Goal: Check status: Check status

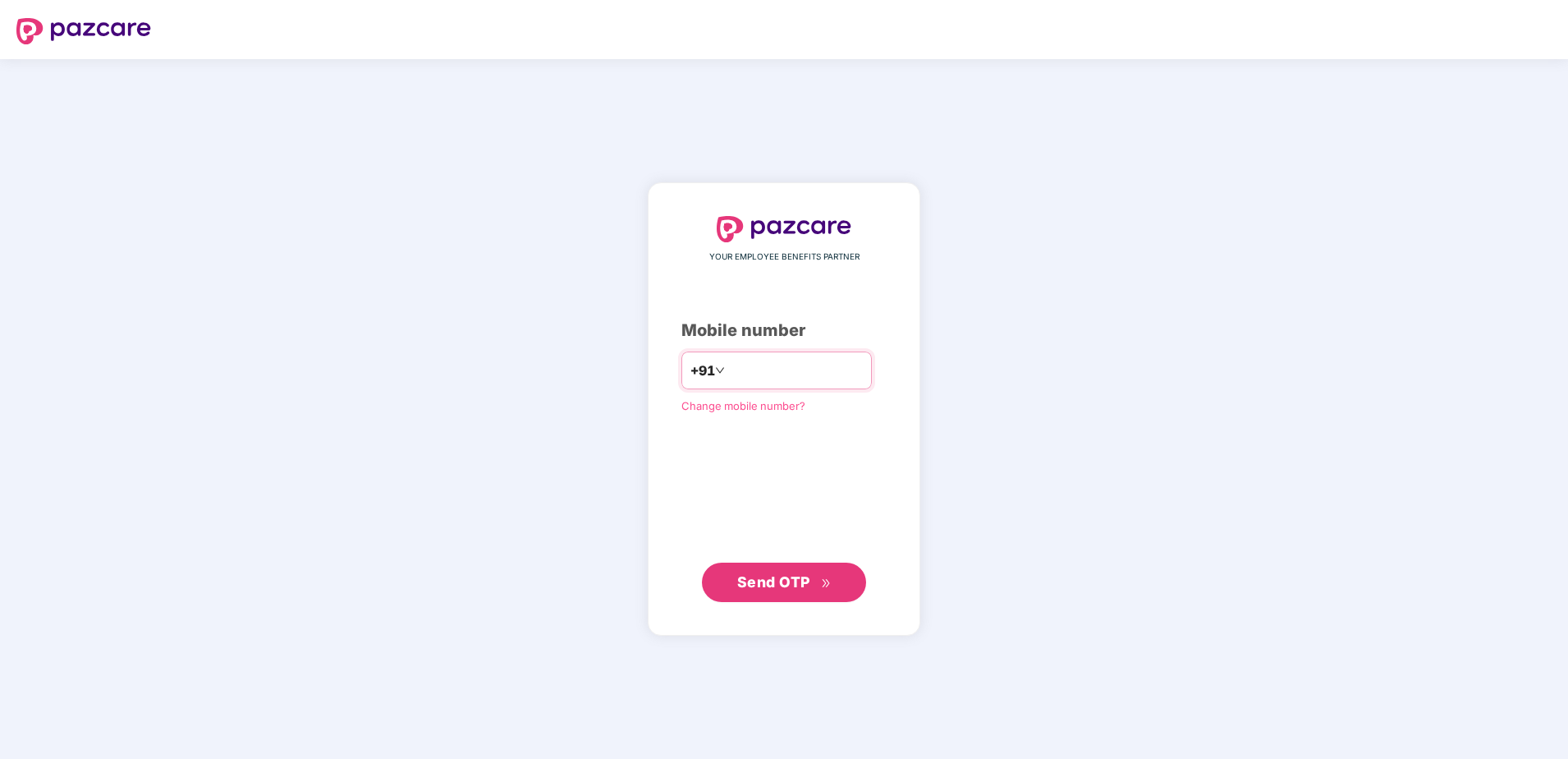
type input "**********"
click at [764, 593] on button "Send OTP" at bounding box center [784, 581] width 164 height 39
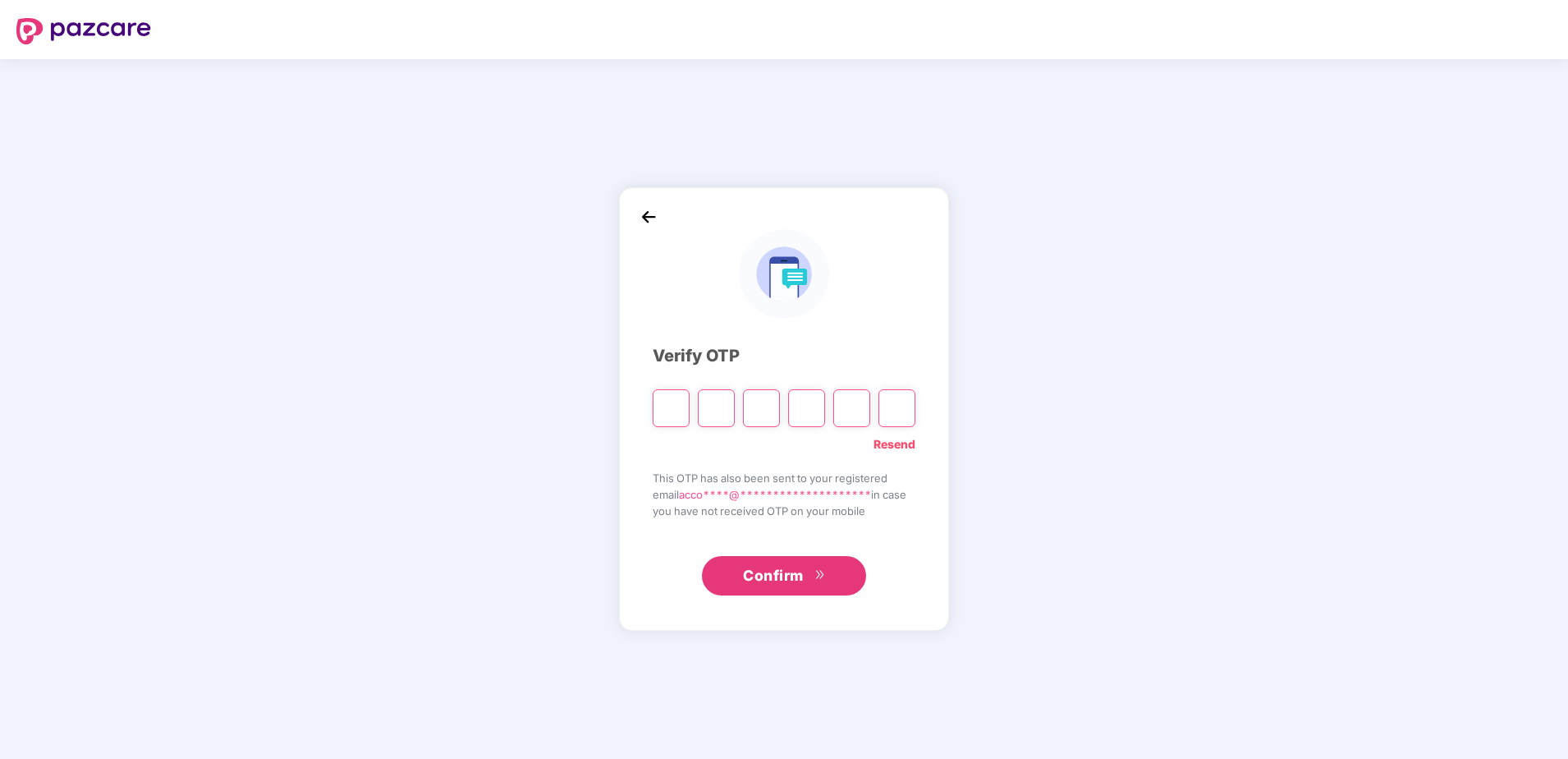
type input "*"
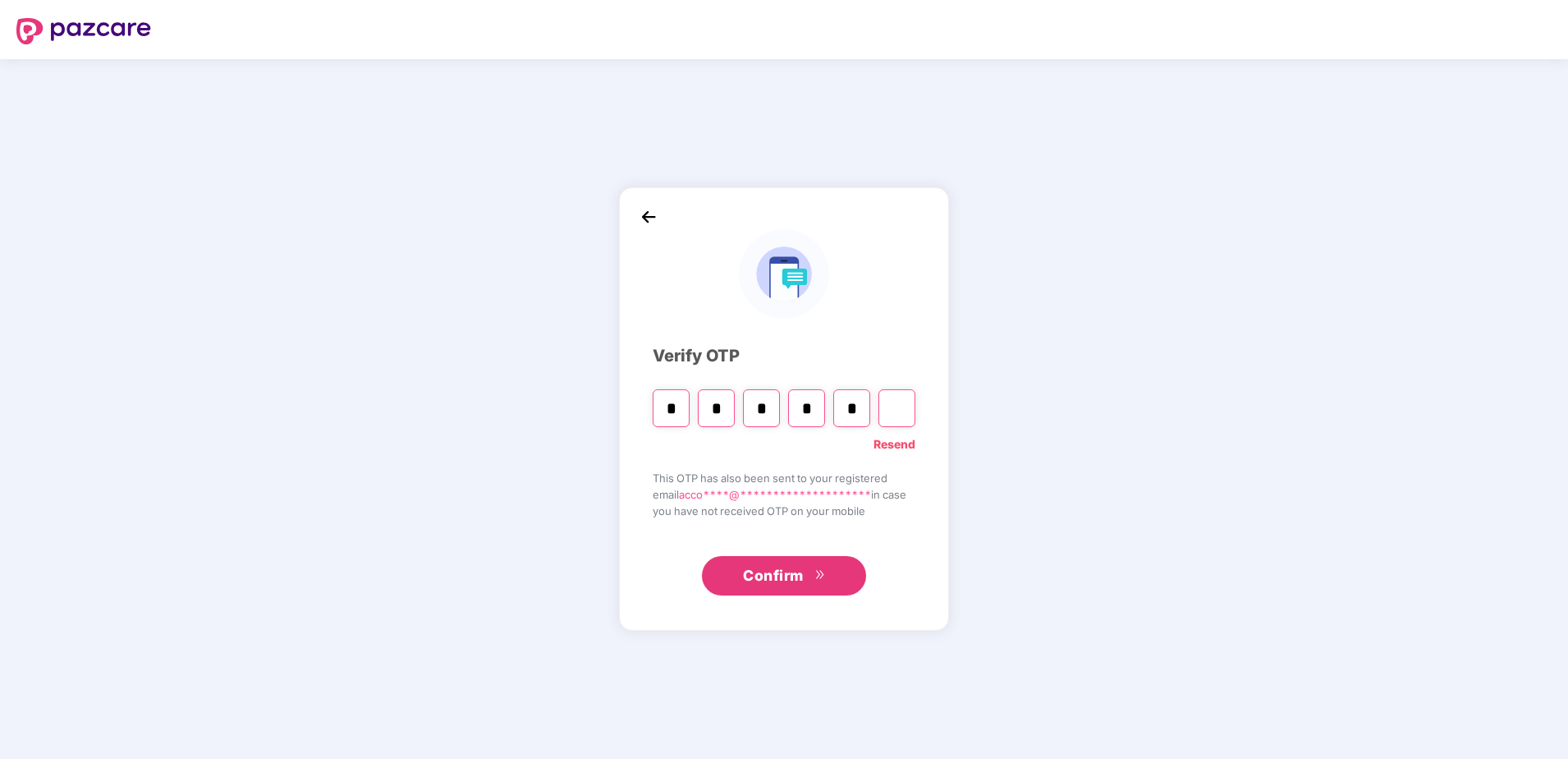
type input "*"
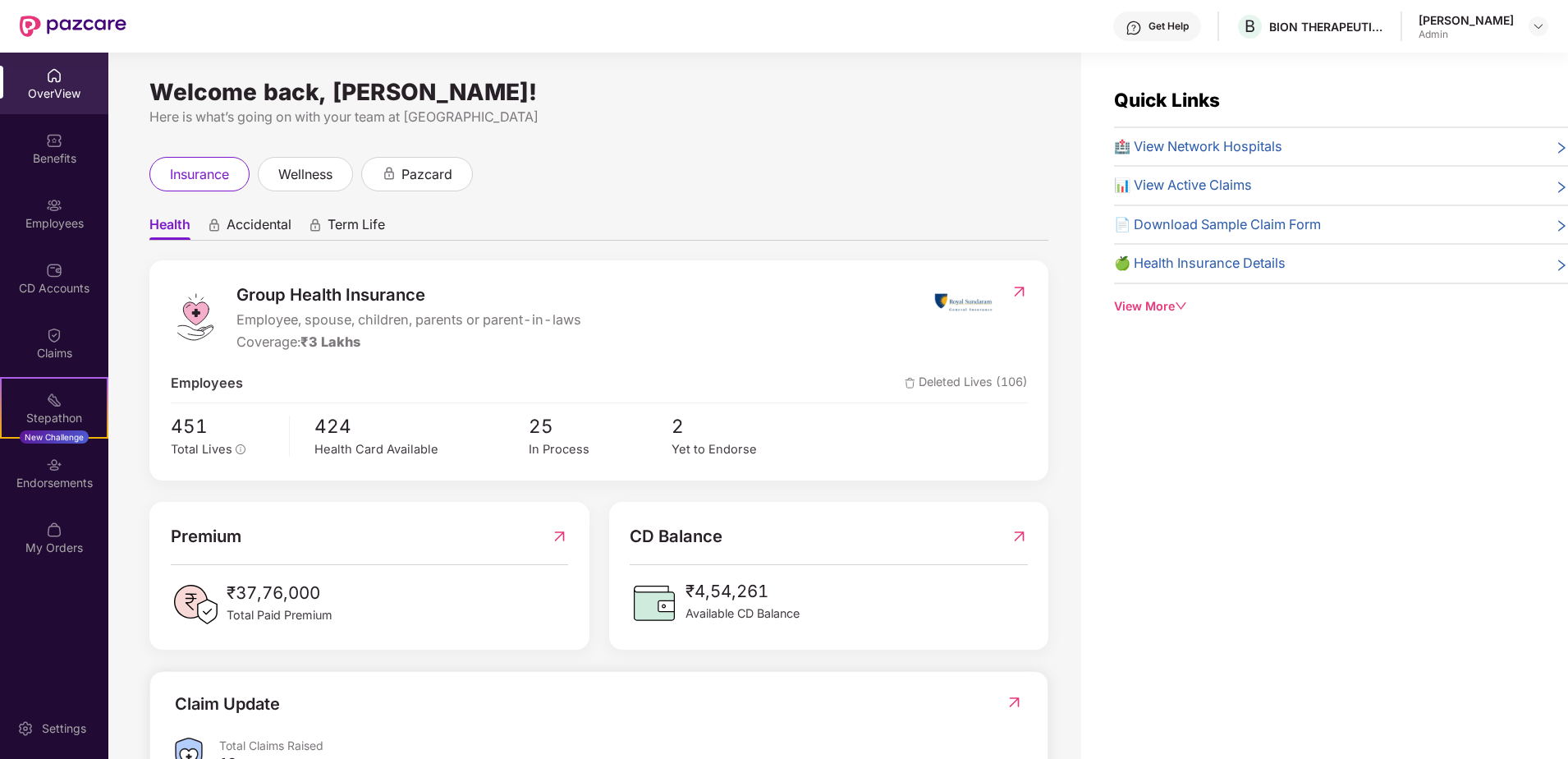
click at [1205, 183] on span "📊 View Active Claims" at bounding box center [1182, 186] width 138 height 21
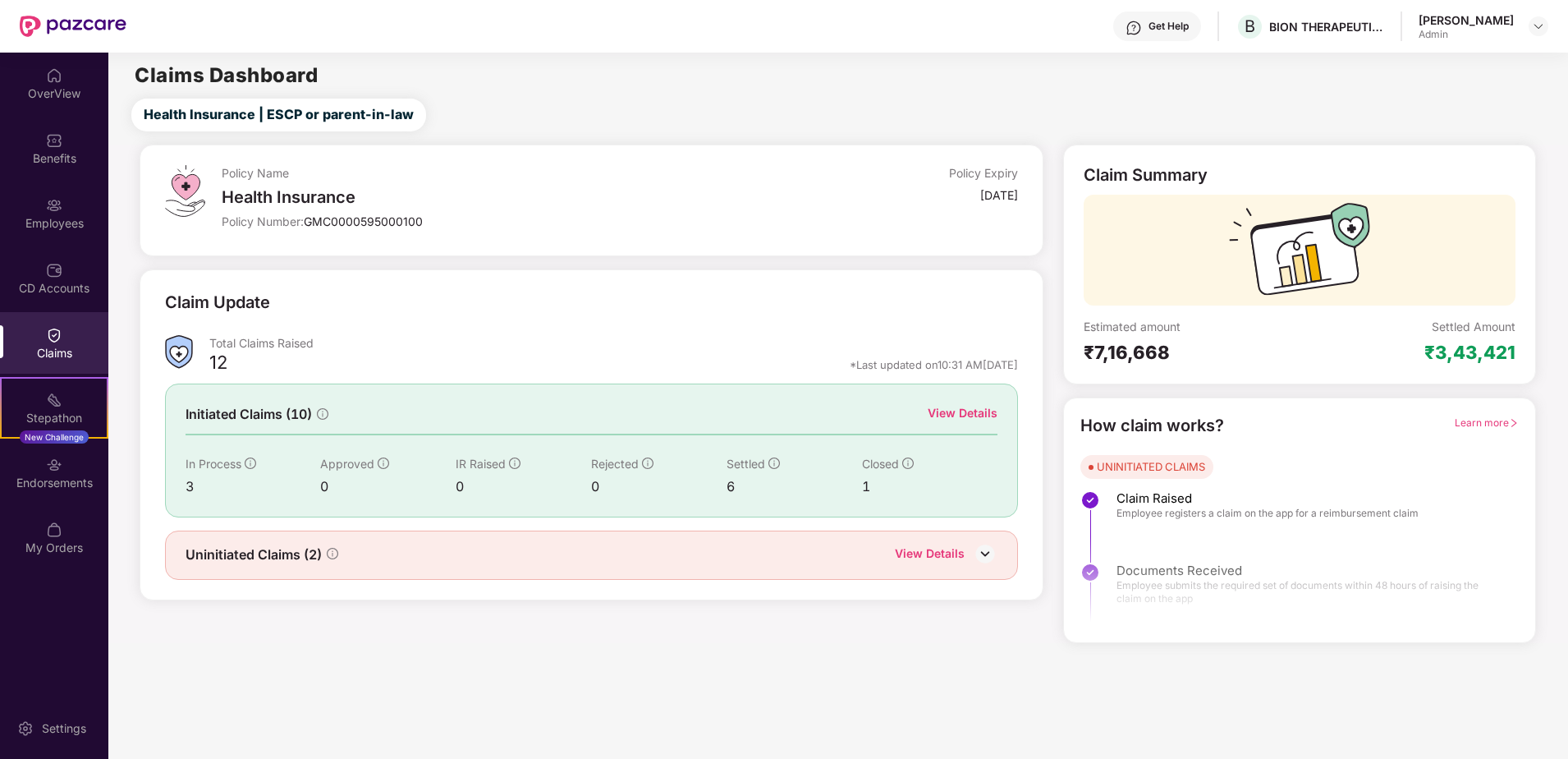
click at [961, 409] on div "View Details" at bounding box center [962, 413] width 70 height 18
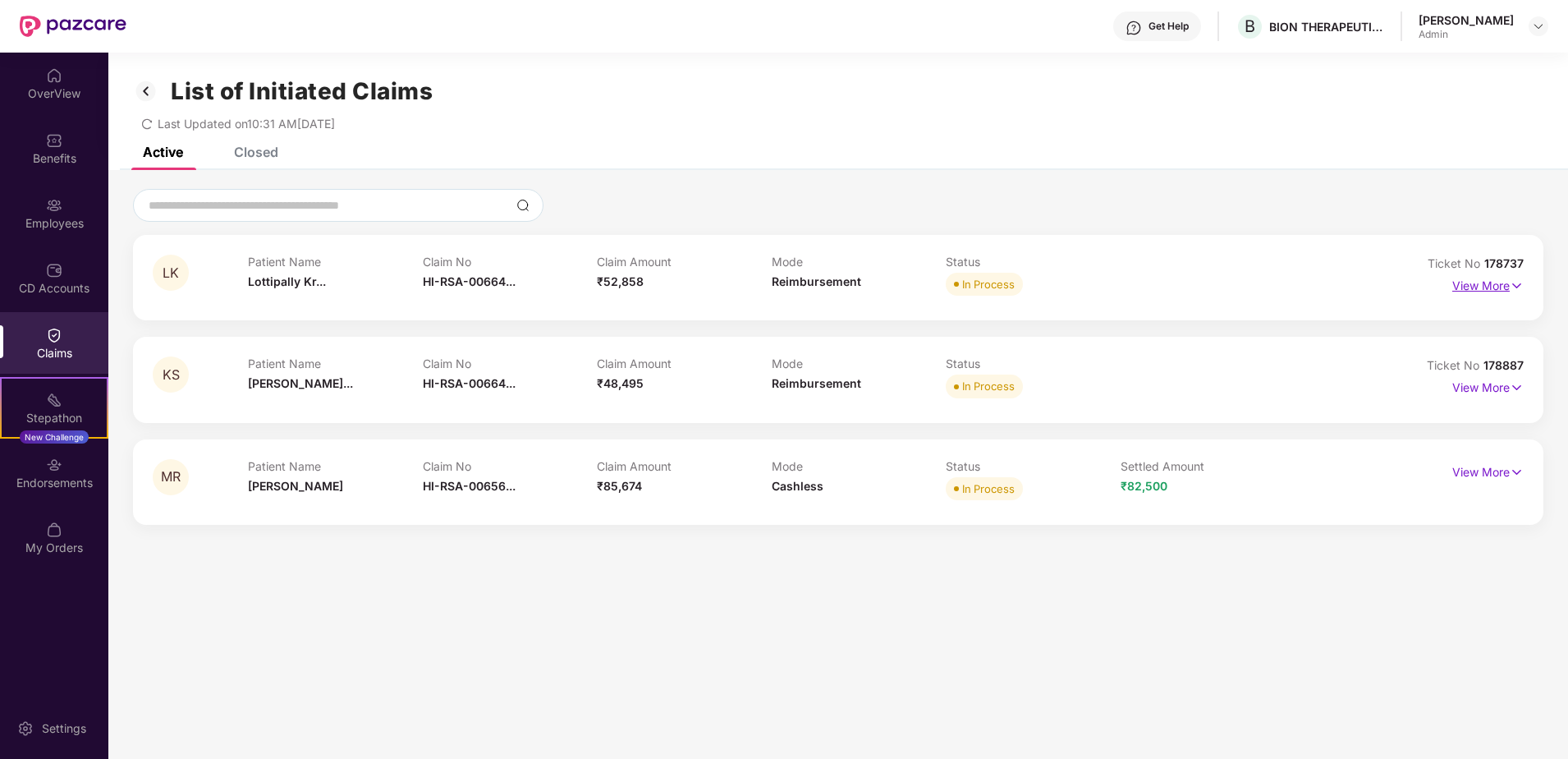
click at [1490, 286] on p "View More" at bounding box center [1487, 284] width 71 height 22
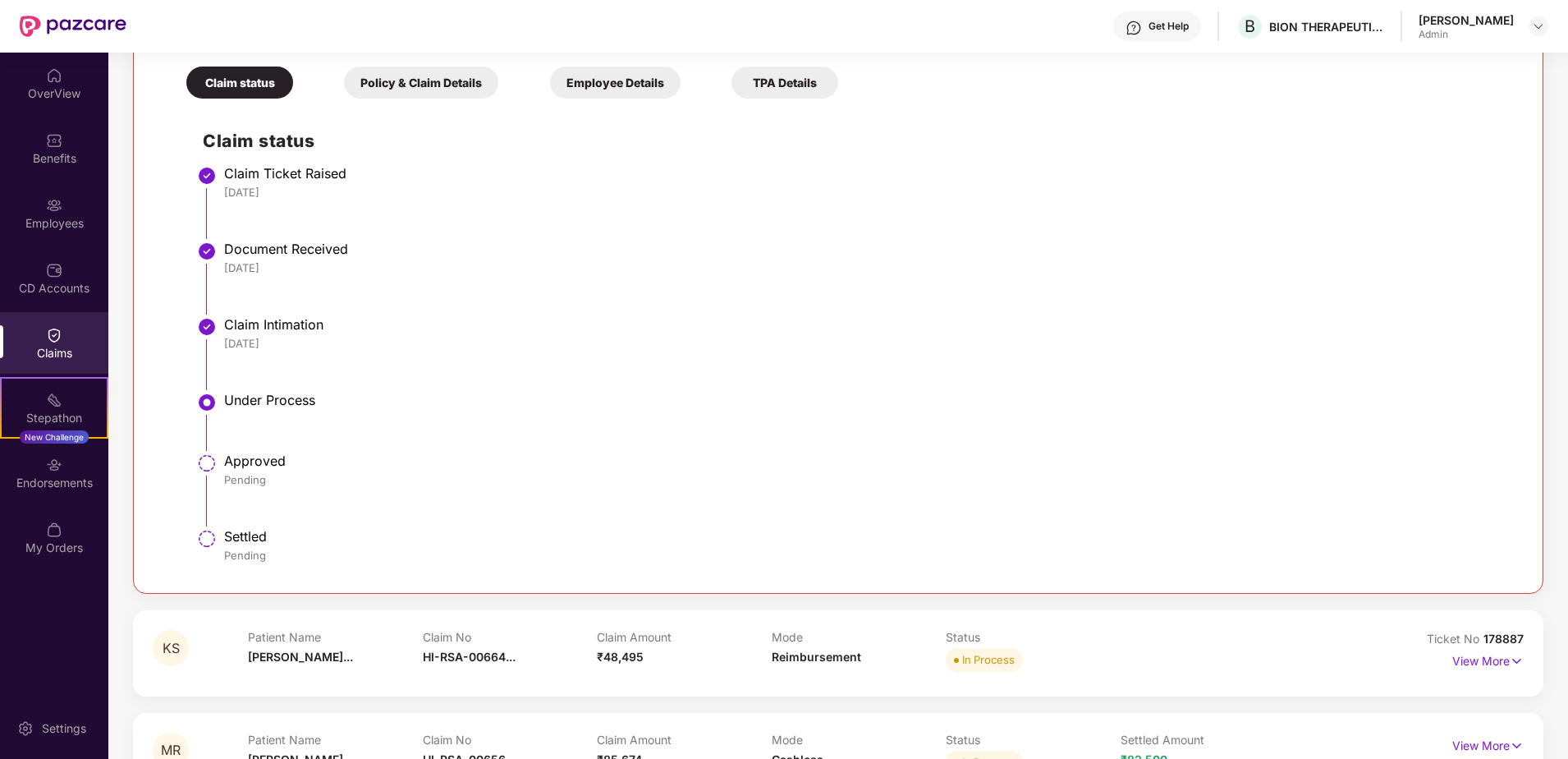
scroll to position [403, 0]
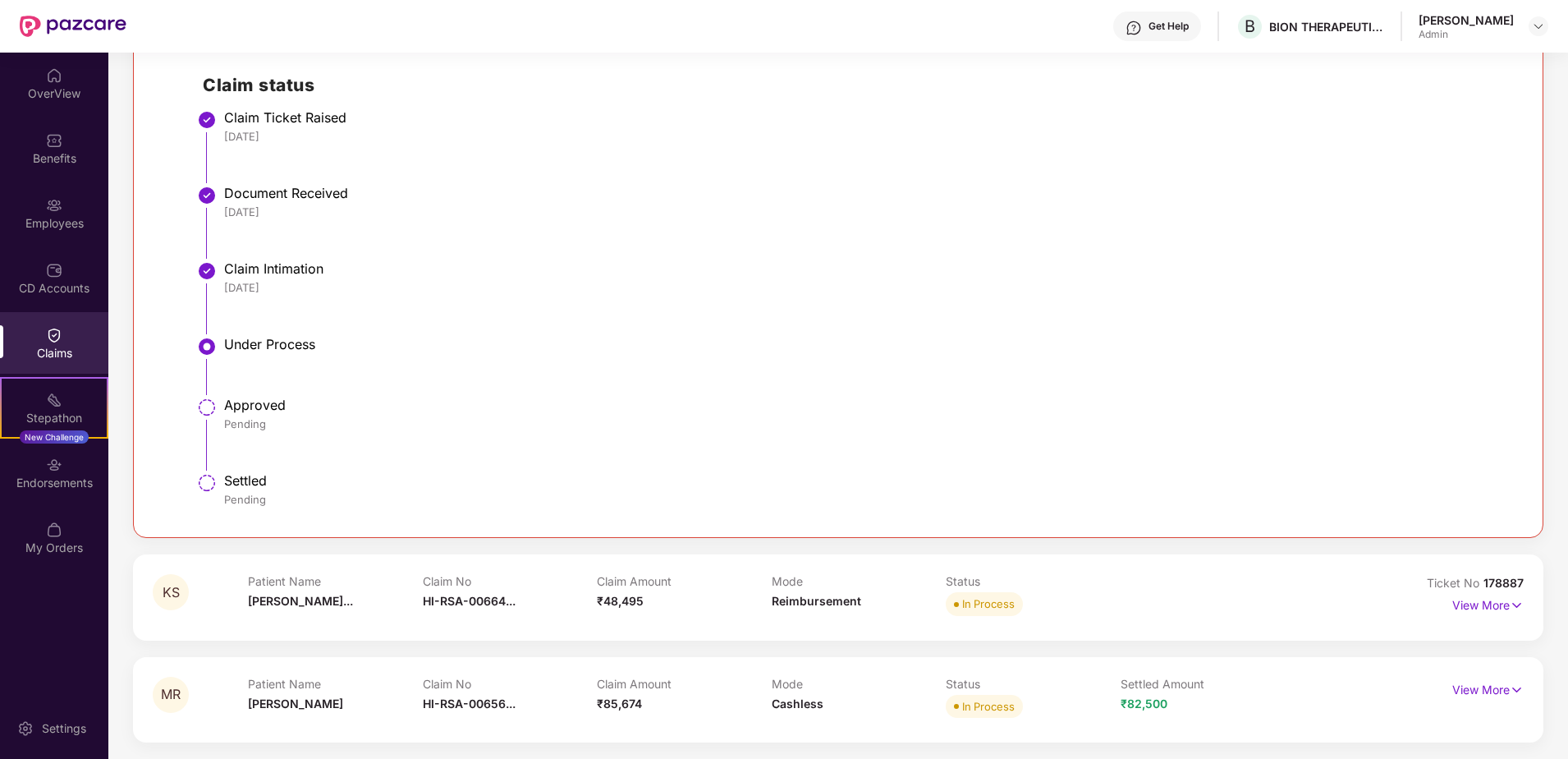
click at [277, 341] on div "Under Process" at bounding box center [864, 344] width 1282 height 16
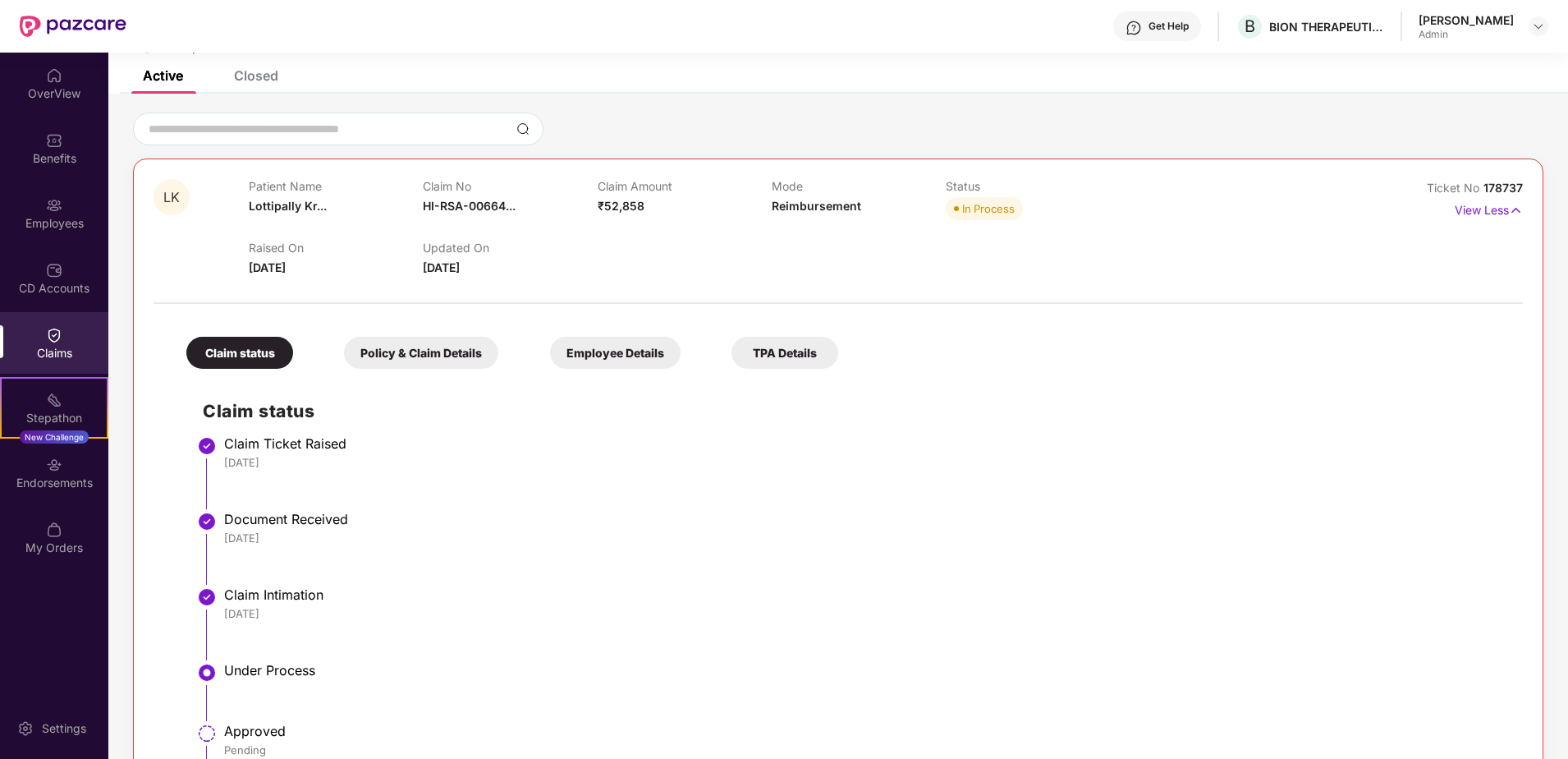
scroll to position [74, 0]
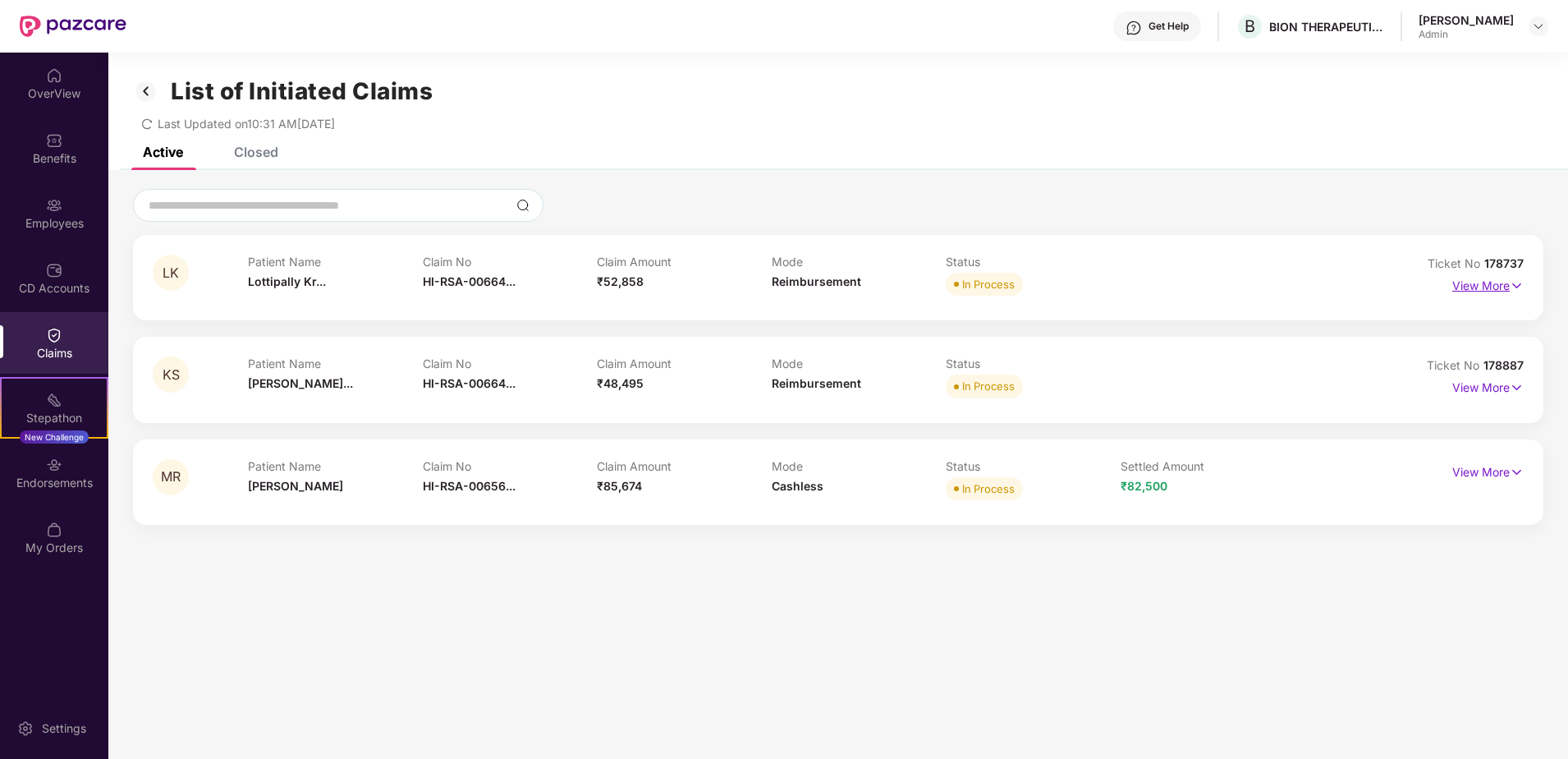
click at [1509, 284] on img at bounding box center [1516, 285] width 14 height 18
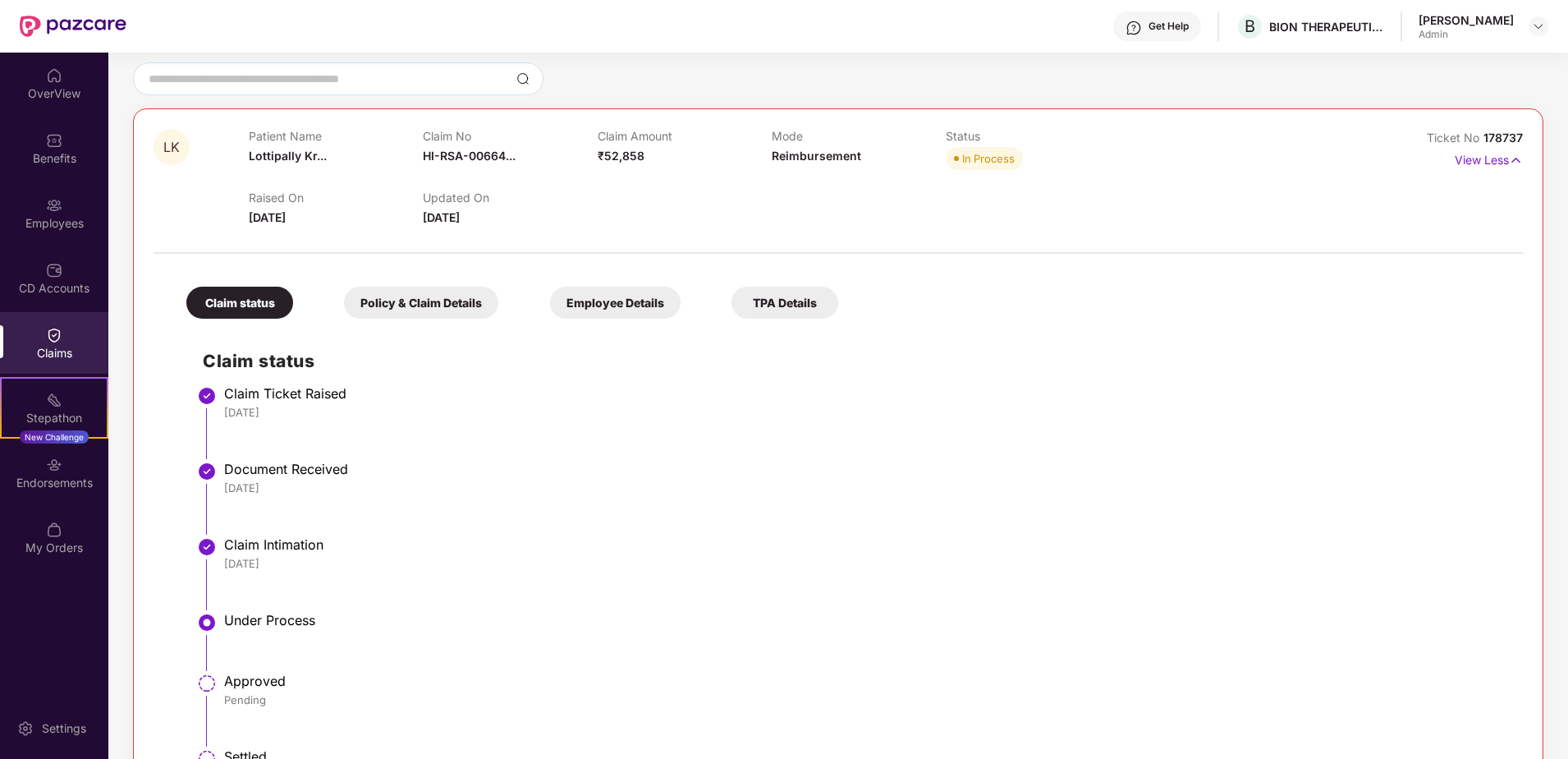
scroll to position [74, 0]
